Goal: Task Accomplishment & Management: Manage account settings

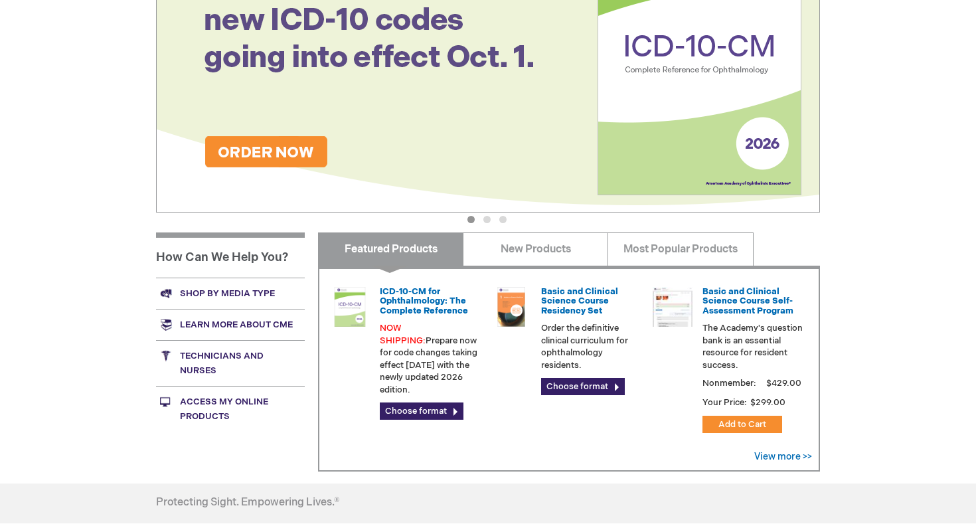
scroll to position [305, 0]
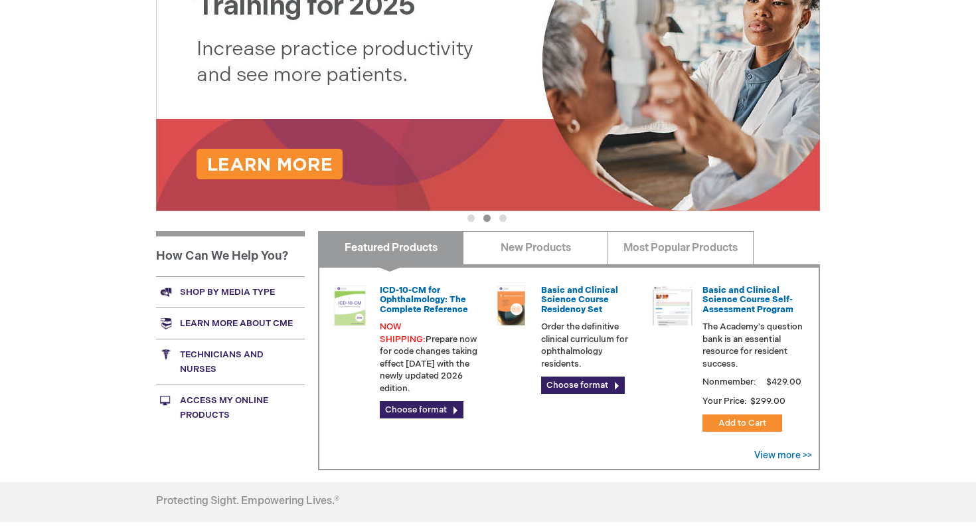
click at [208, 293] on link "Shop by media type" at bounding box center [230, 291] width 149 height 31
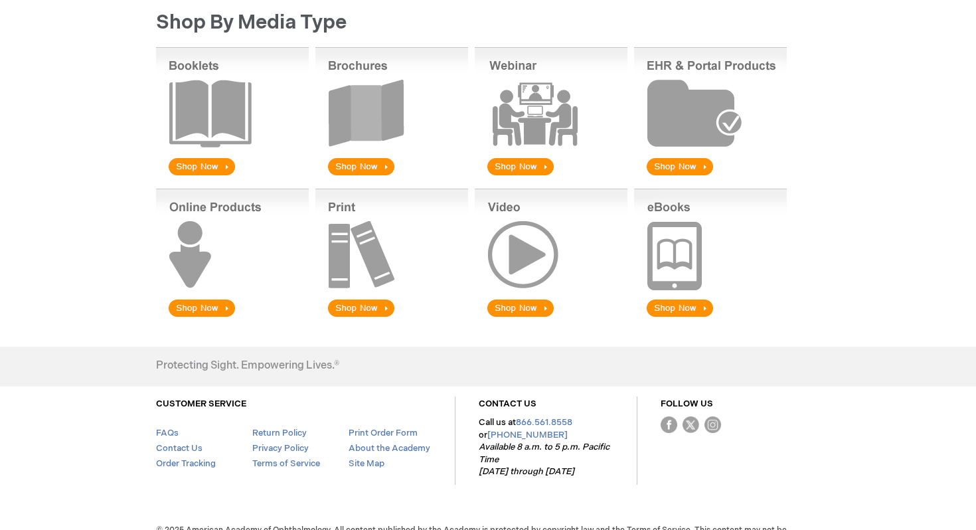
scroll to position [181, 0]
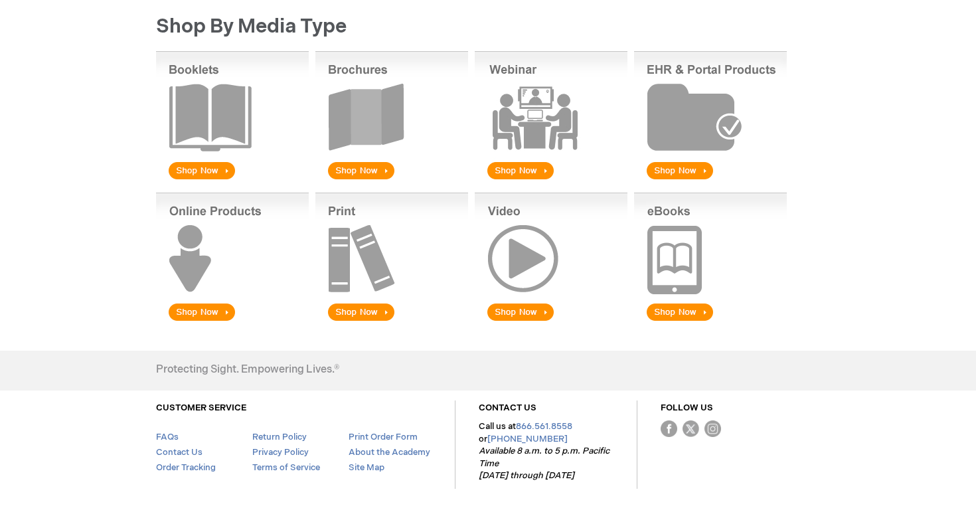
click at [521, 171] on img at bounding box center [551, 116] width 153 height 131
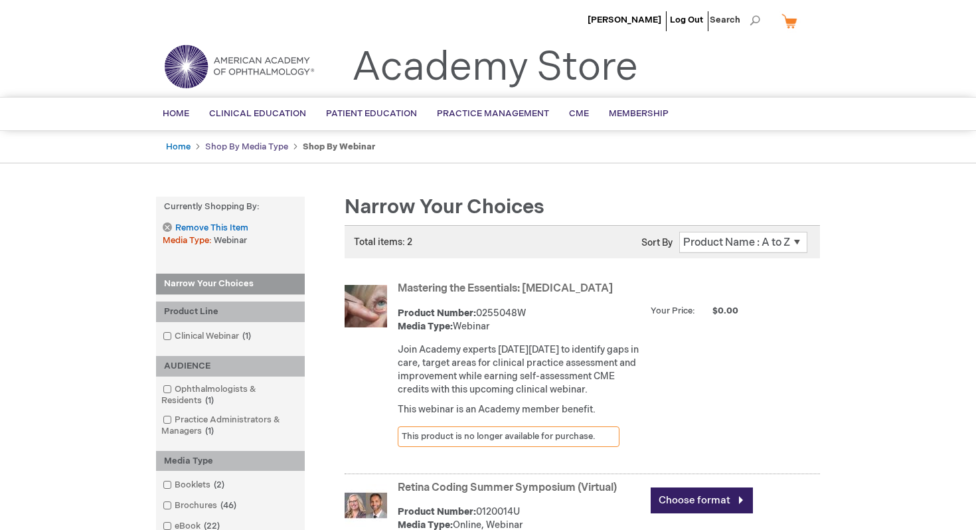
click at [263, 149] on link "Shop By Media Type" at bounding box center [246, 146] width 83 height 11
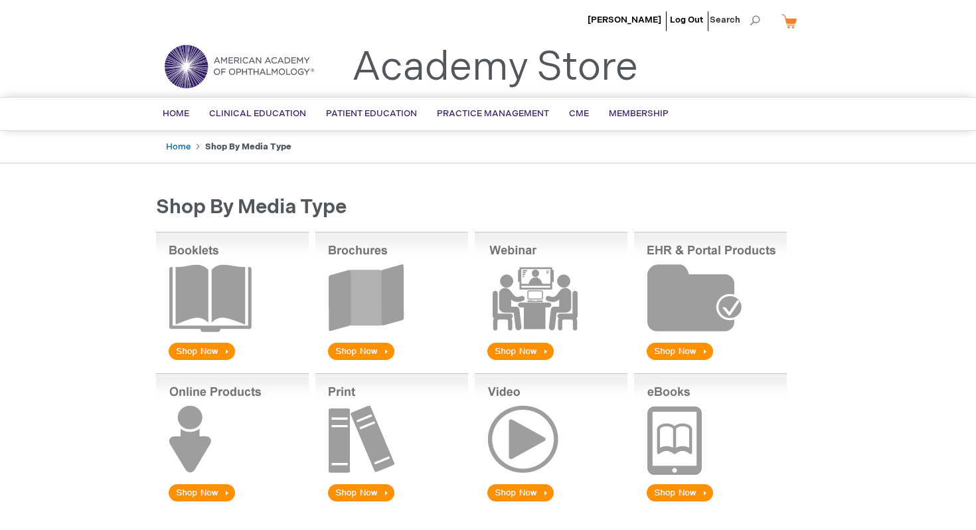
click at [192, 438] on img at bounding box center [232, 438] width 153 height 131
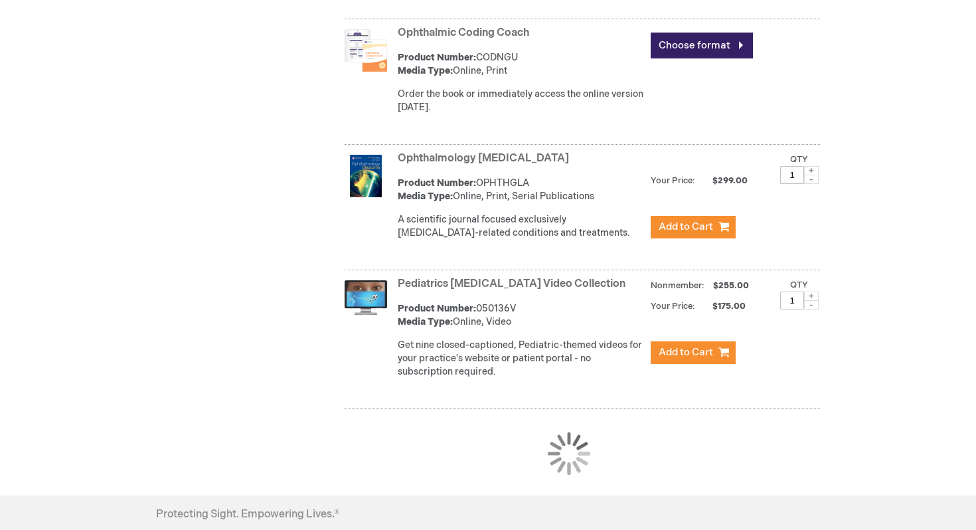
scroll to position [1265, 0]
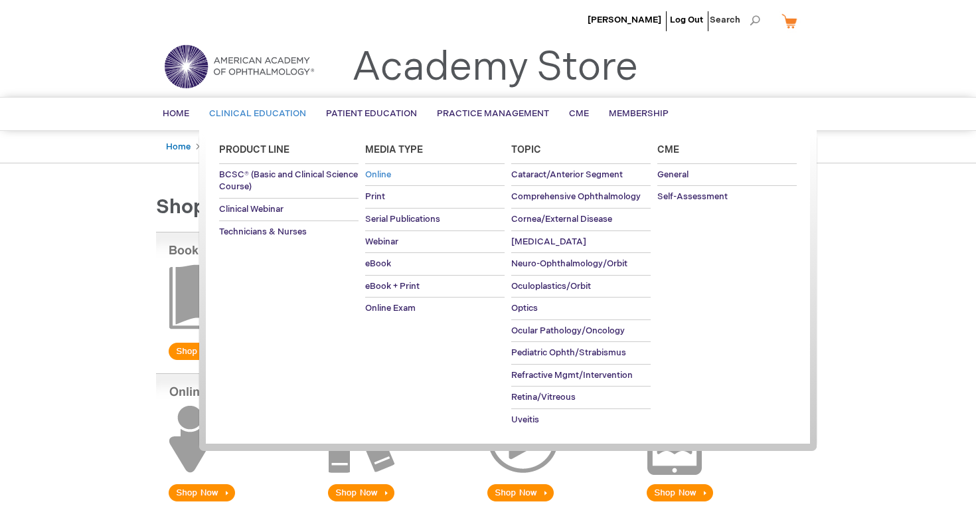
click at [384, 175] on span "Online" at bounding box center [378, 174] width 26 height 11
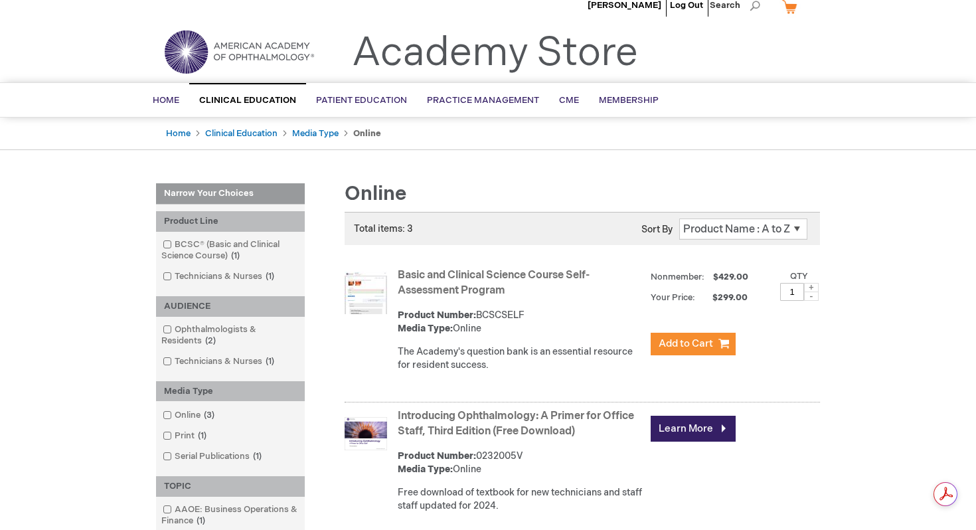
scroll to position [13, 0]
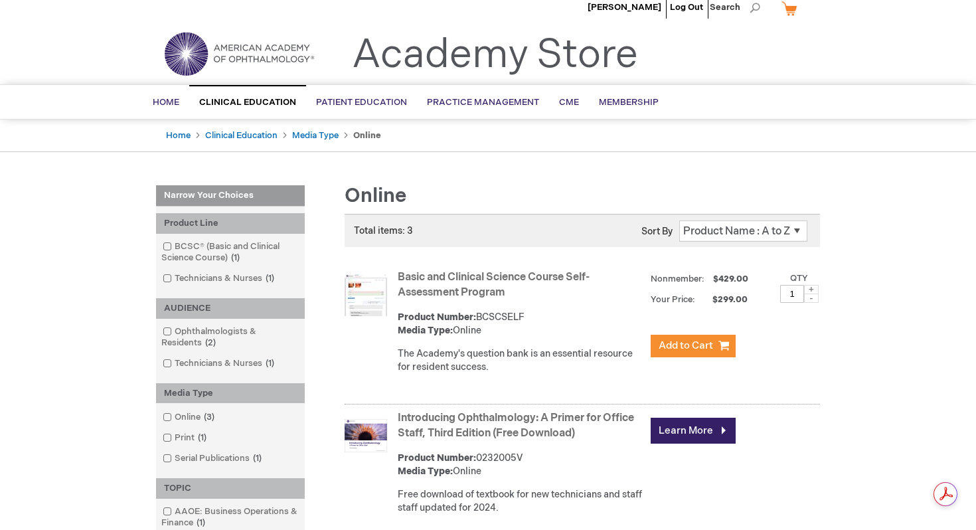
click at [94, 210] on div "[PERSON_NAME] Log Out Search My Cart CLOSE RECENTLY ADDED ITEM(S) Close There a…" at bounding box center [488, 443] width 976 height 913
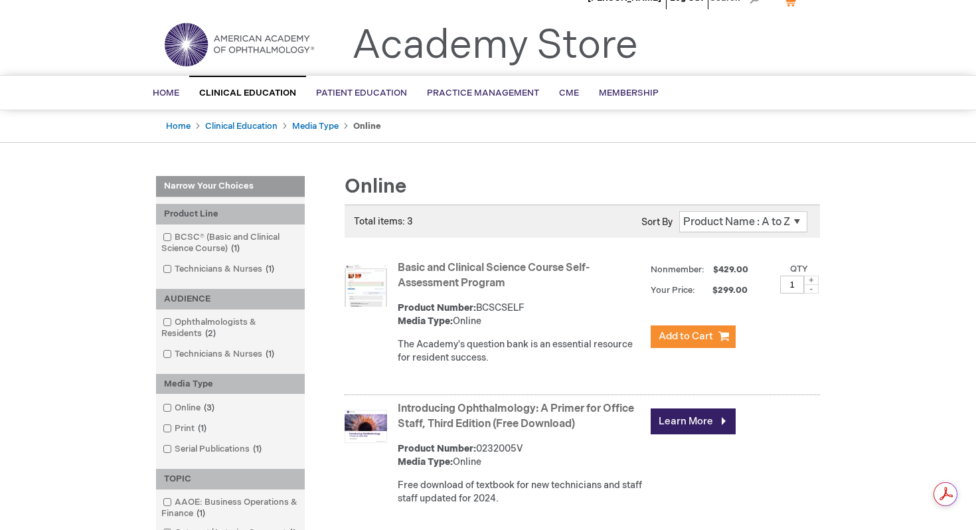
scroll to position [0, 0]
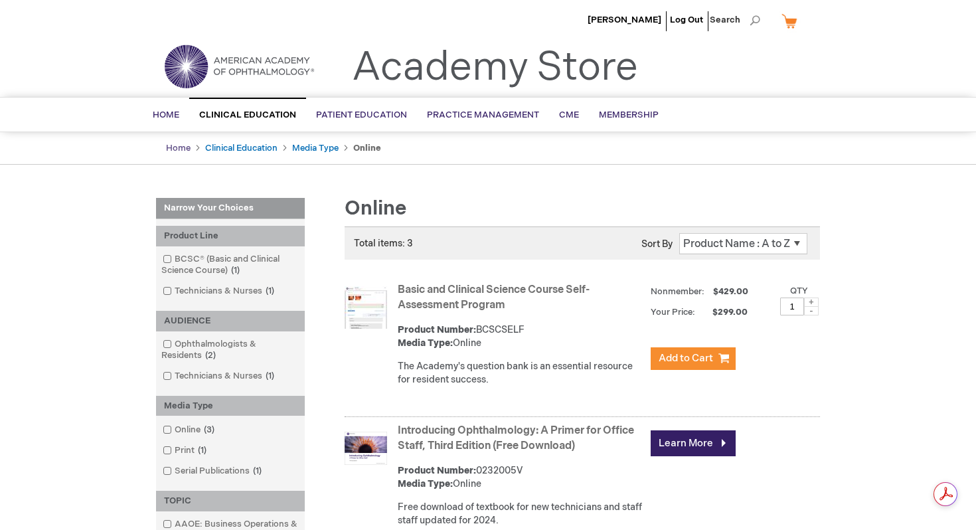
click at [171, 143] on link "Home" at bounding box center [178, 148] width 25 height 11
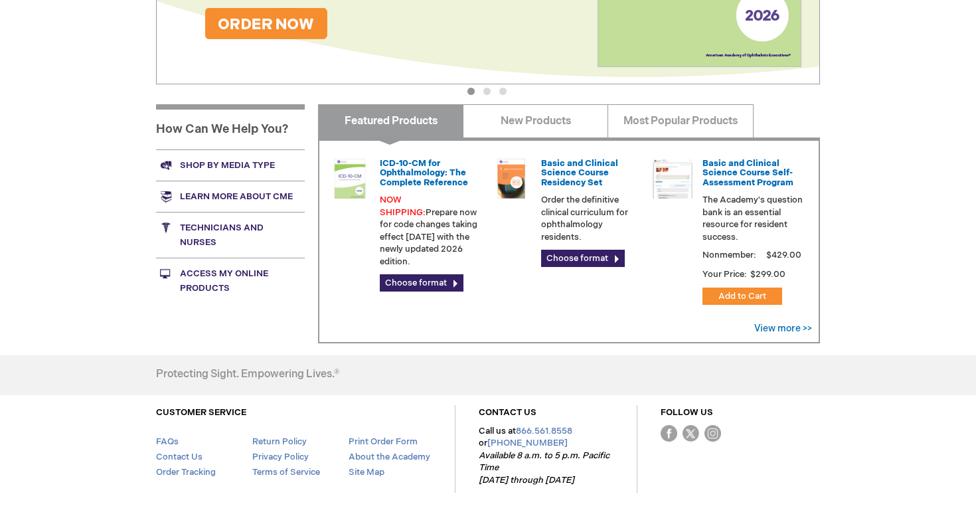
scroll to position [434, 0]
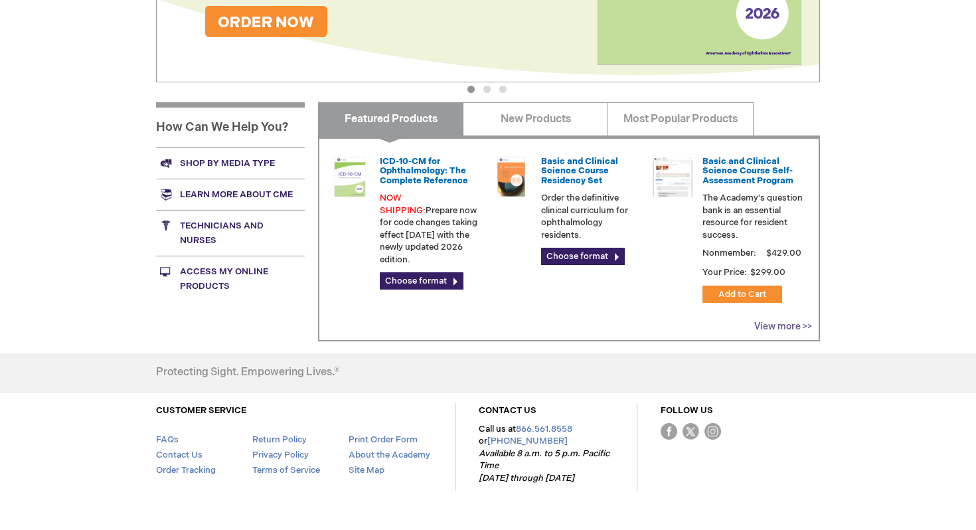
click at [776, 328] on link "View more >>" at bounding box center [783, 326] width 58 height 11
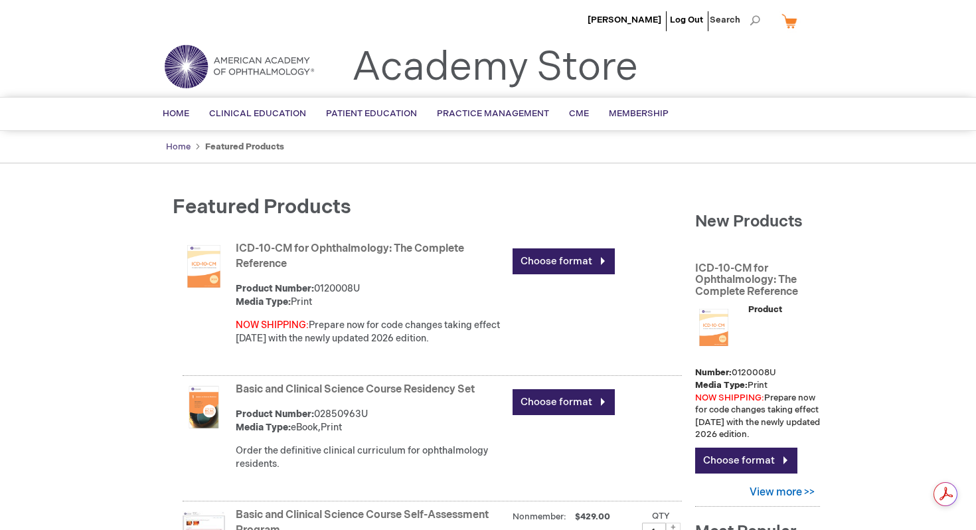
click at [183, 148] on link "Home" at bounding box center [178, 146] width 25 height 11
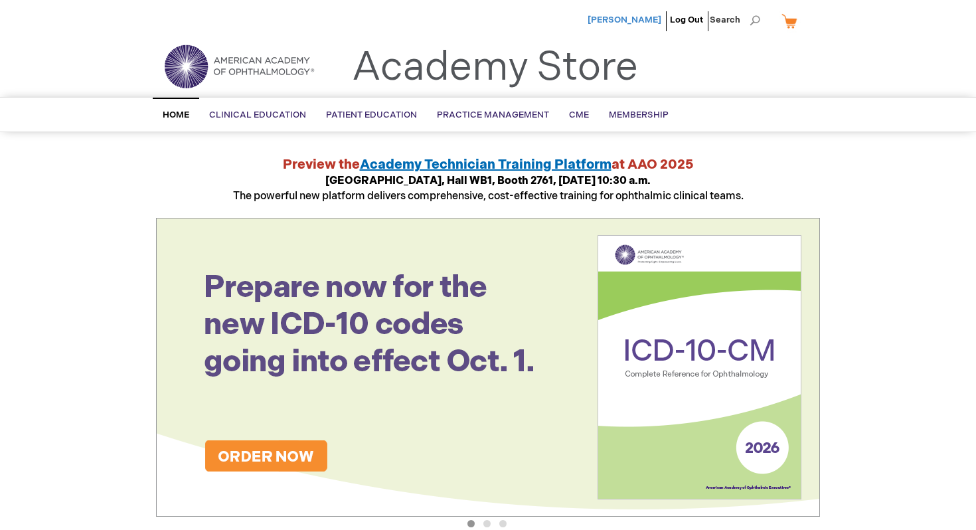
click at [626, 19] on span "[PERSON_NAME]" at bounding box center [625, 20] width 74 height 11
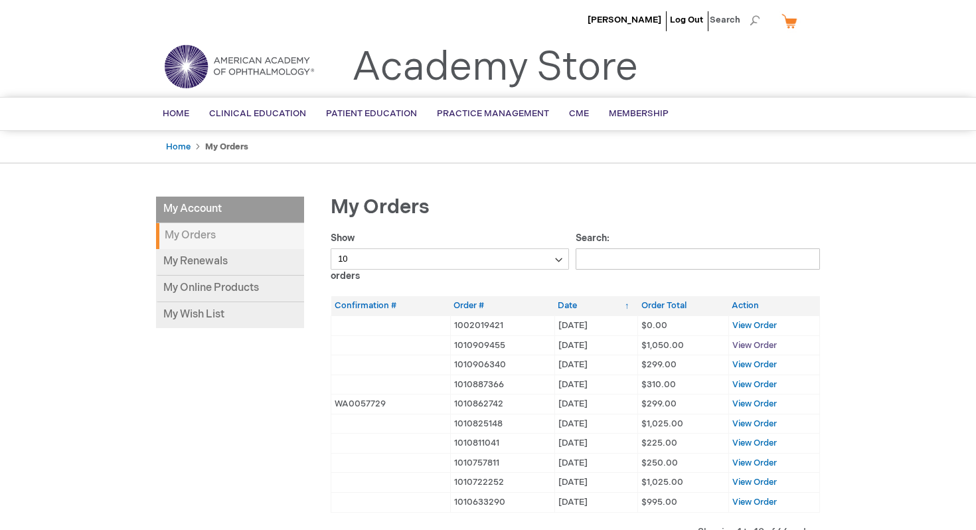
click at [749, 347] on span "View Order" at bounding box center [754, 345] width 44 height 11
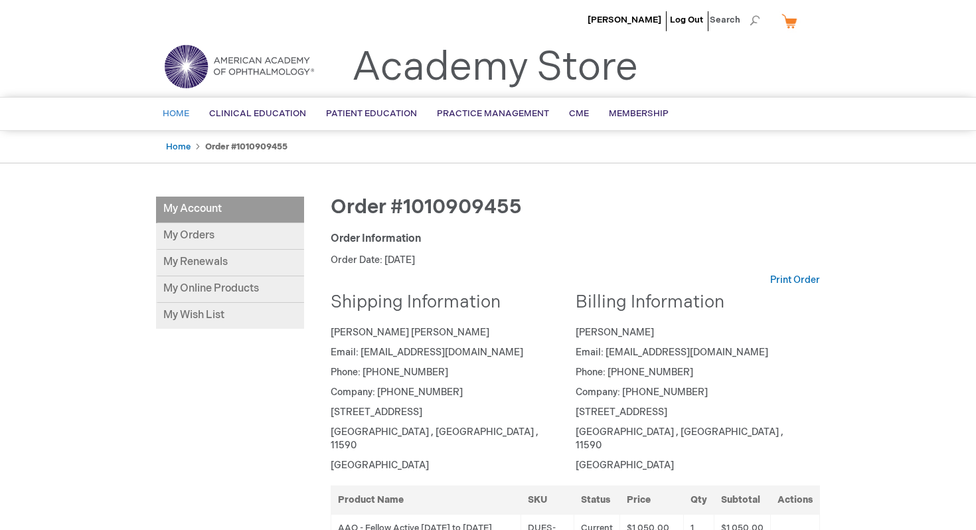
click at [181, 112] on span "Home" at bounding box center [176, 113] width 27 height 11
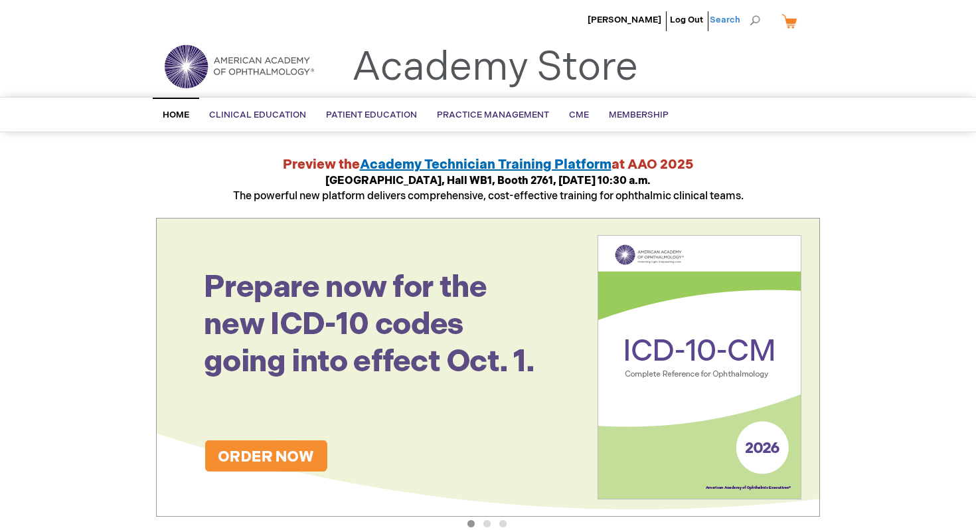
click at [758, 19] on span "Search" at bounding box center [735, 20] width 50 height 27
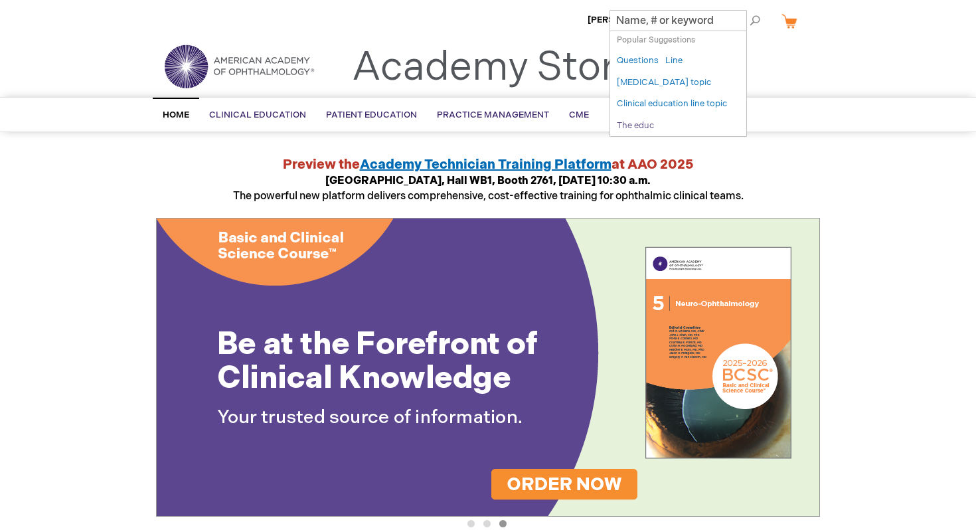
type input "The educ"
click at [648, 125] on link "The educ" at bounding box center [635, 126] width 37 height 13
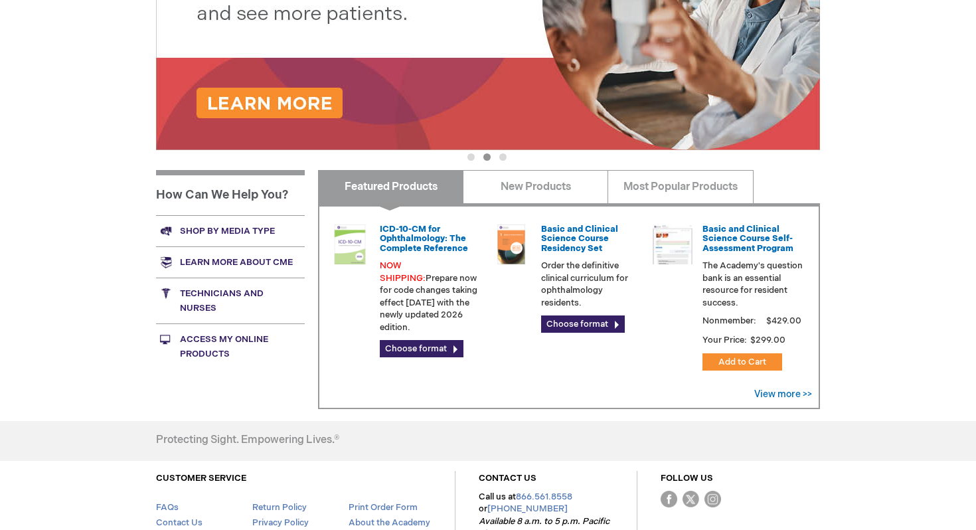
scroll to position [370, 0]
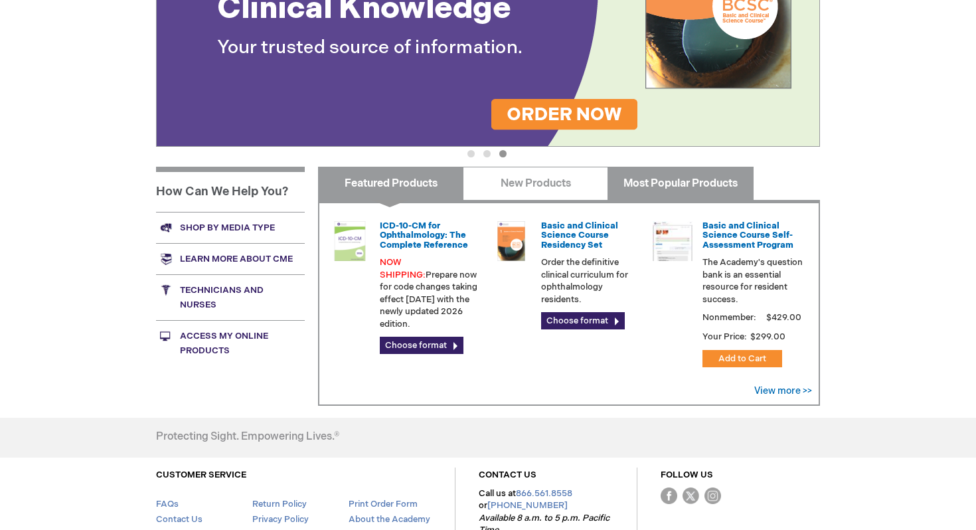
click at [647, 185] on link "Most Popular Products" at bounding box center [680, 183] width 145 height 33
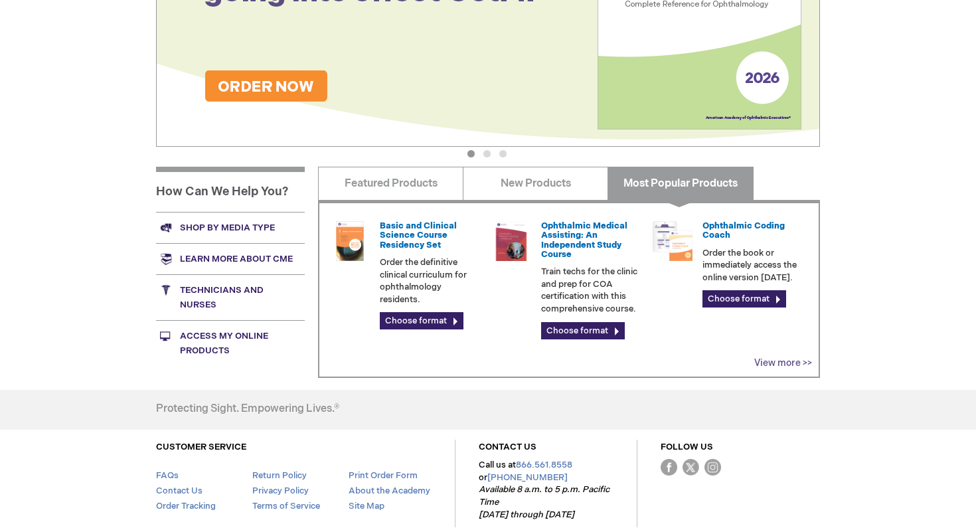
click at [774, 359] on link "View more >>" at bounding box center [783, 362] width 58 height 11
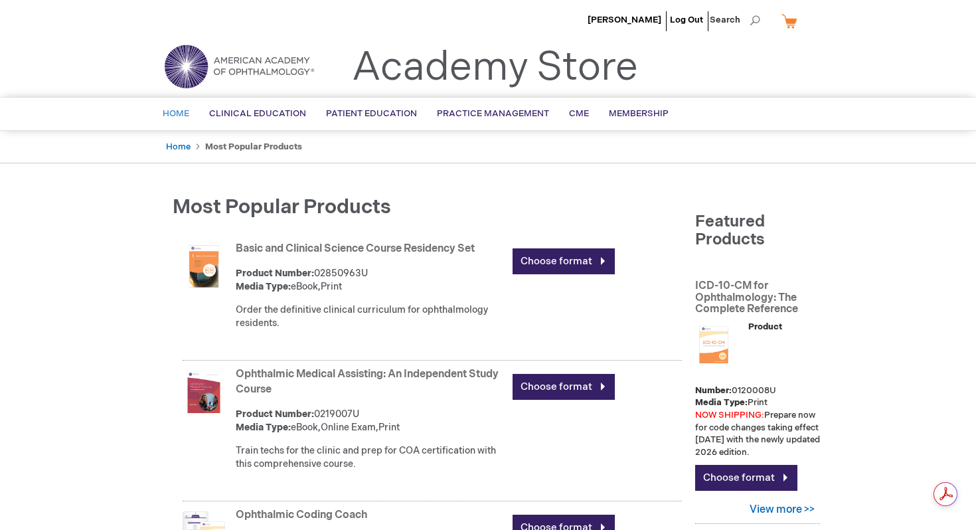
click at [175, 110] on span "Home" at bounding box center [176, 113] width 27 height 11
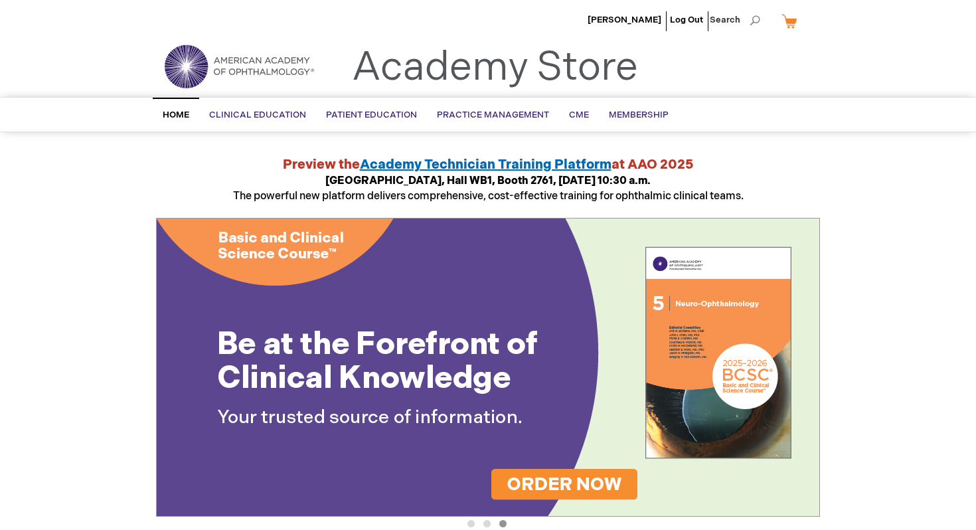
click at [181, 112] on span "Home" at bounding box center [176, 115] width 27 height 11
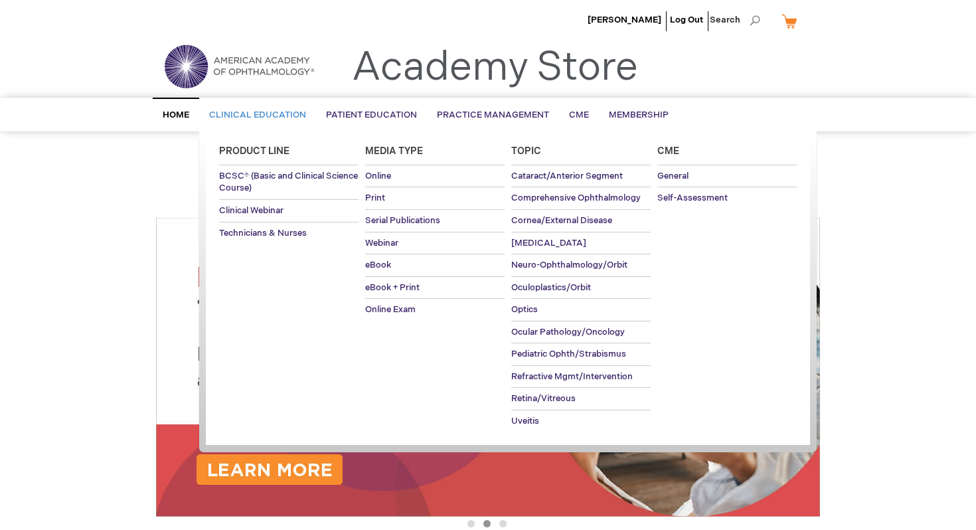
click at [285, 112] on span "Clinical Education" at bounding box center [257, 115] width 97 height 11
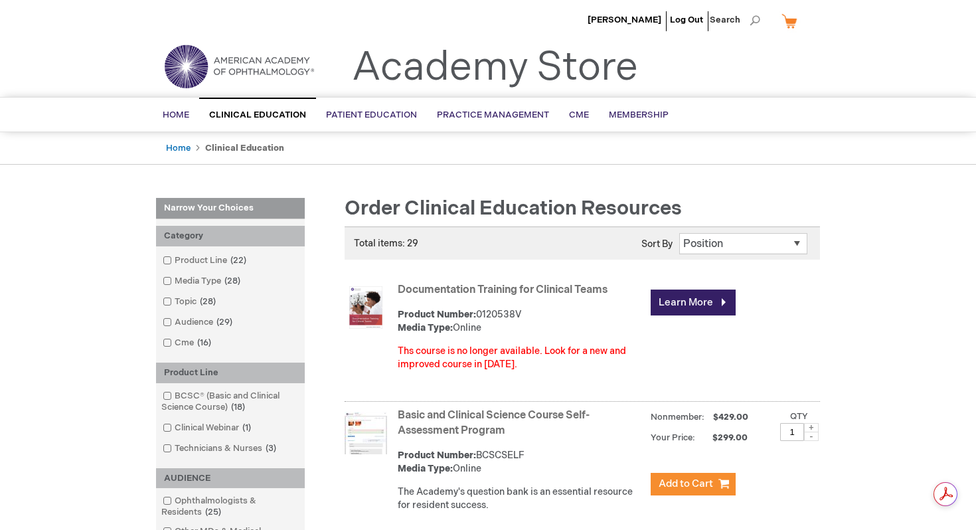
click at [649, 14] on li "[PERSON_NAME]" at bounding box center [624, 20] width 80 height 40
click at [633, 19] on span "[PERSON_NAME]" at bounding box center [625, 20] width 74 height 11
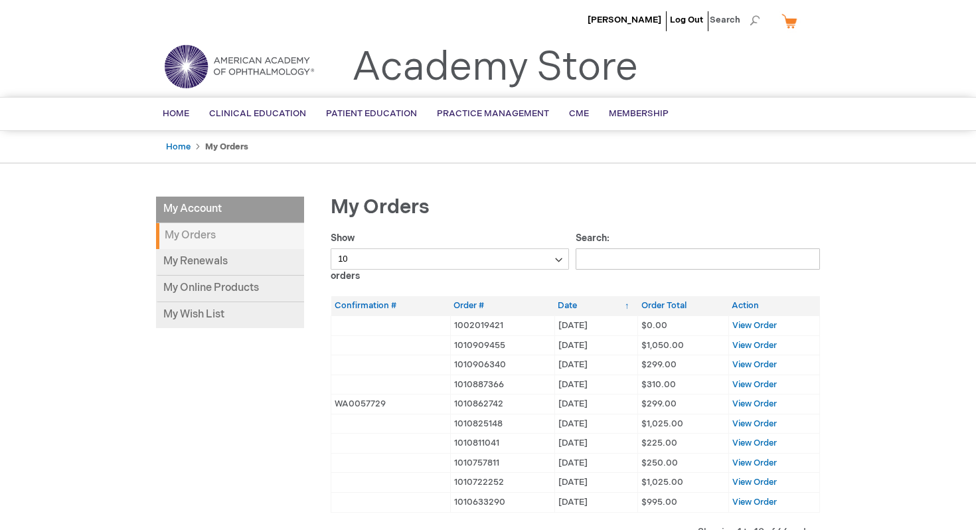
click at [201, 66] on img at bounding box center [238, 66] width 159 height 48
click at [191, 66] on img at bounding box center [238, 66] width 159 height 48
